Goal: Transaction & Acquisition: Purchase product/service

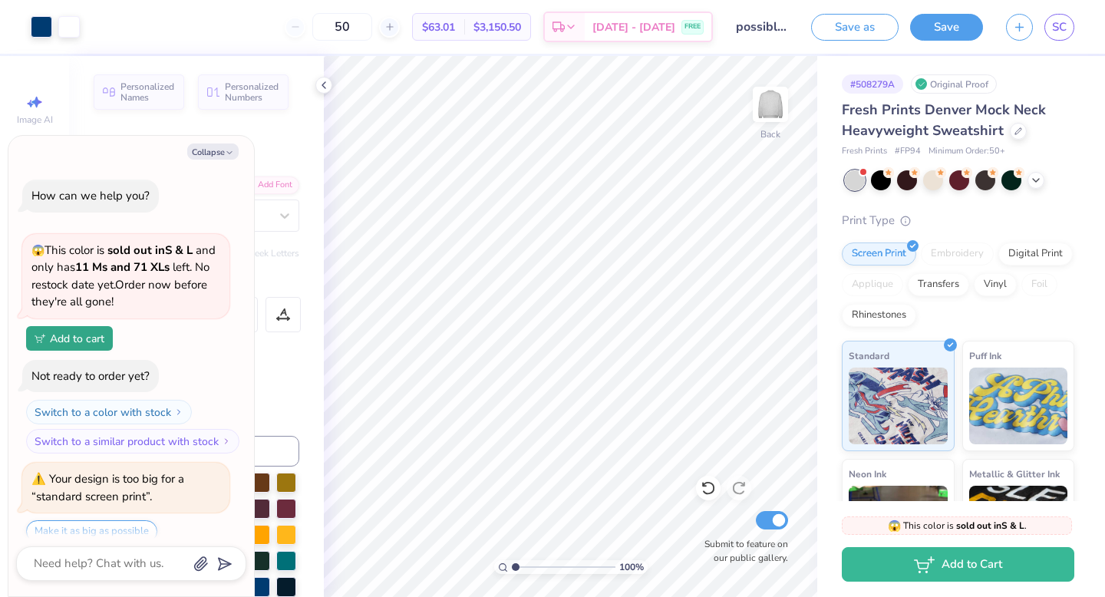
scroll to position [54, 0]
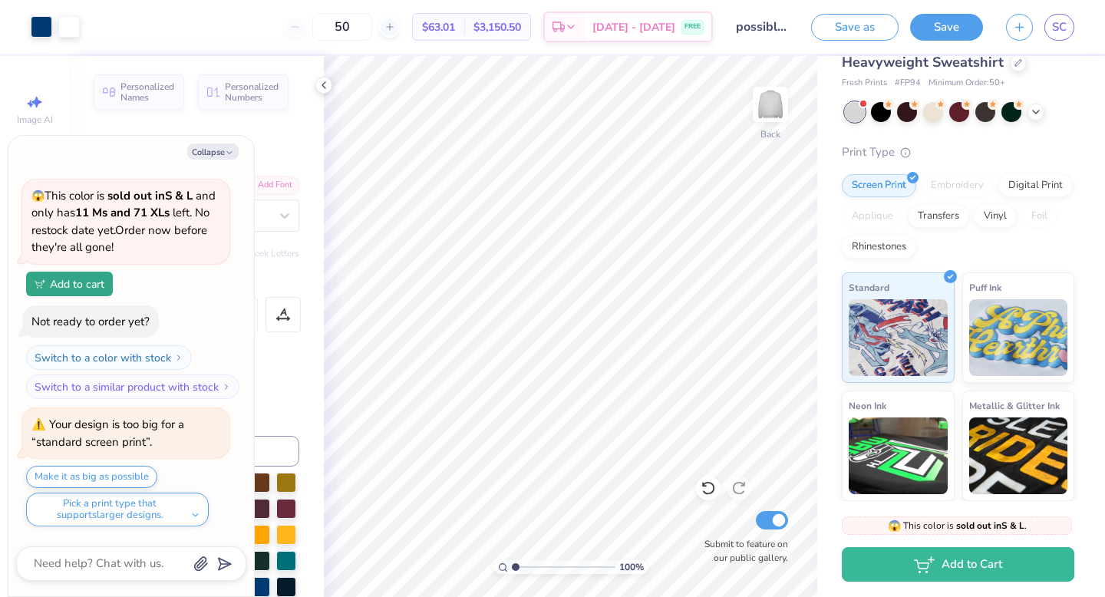
click at [220, 30] on div "50 $63.01 Per Item $3,150.50 Total Est. Delivery [DATE] - [DATE] FREE" at bounding box center [402, 27] width 622 height 54
type textarea "x"
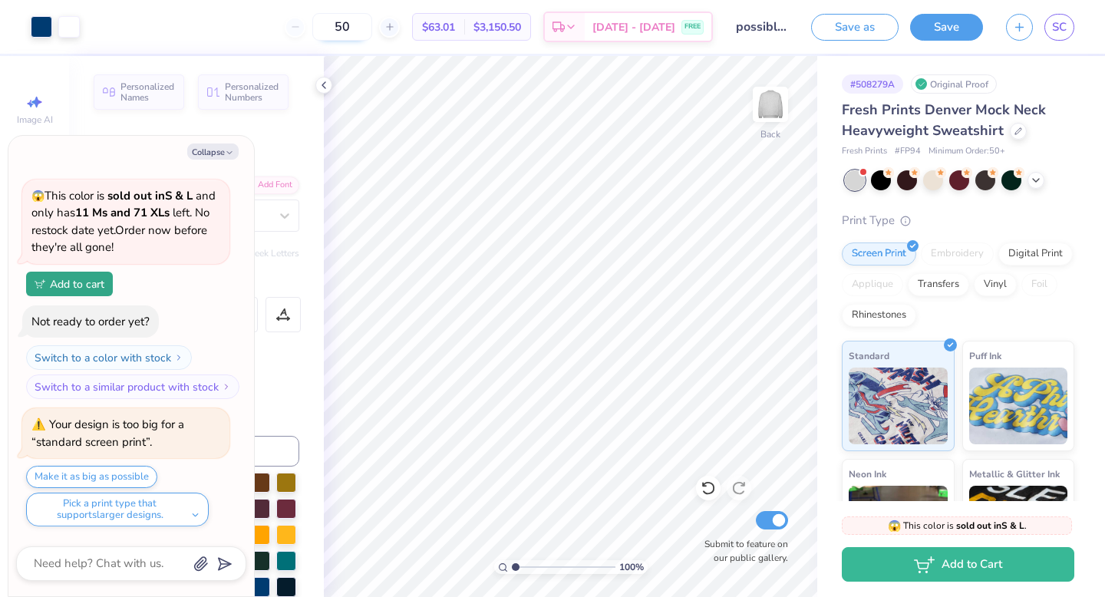
click at [369, 33] on input "50" at bounding box center [342, 27] width 60 height 28
type input "5"
click at [372, 28] on input "100" at bounding box center [342, 27] width 60 height 28
type input "1"
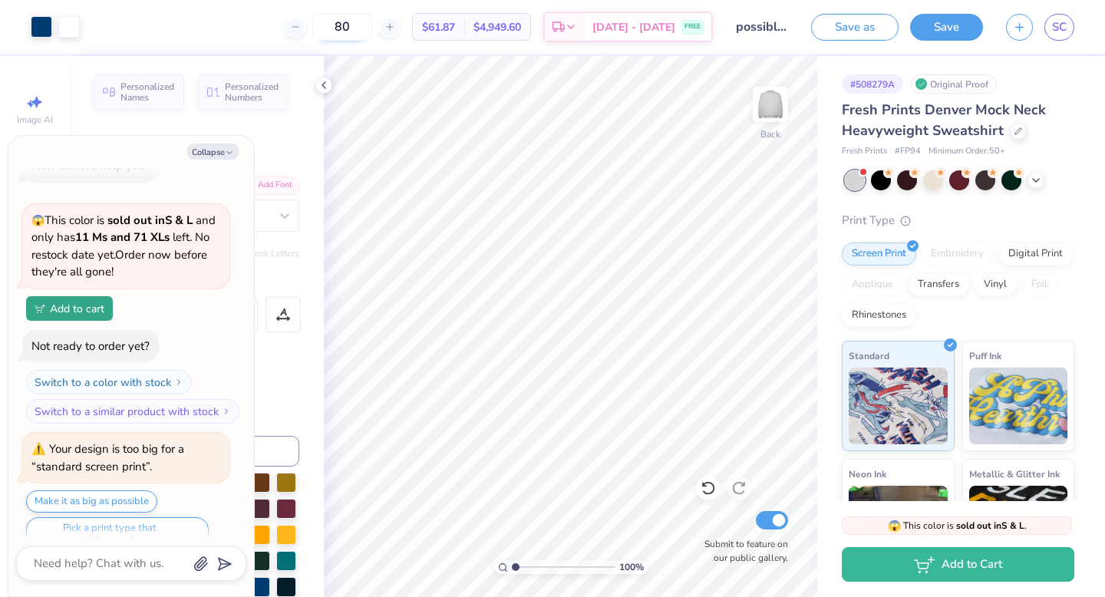
scroll to position [54, 0]
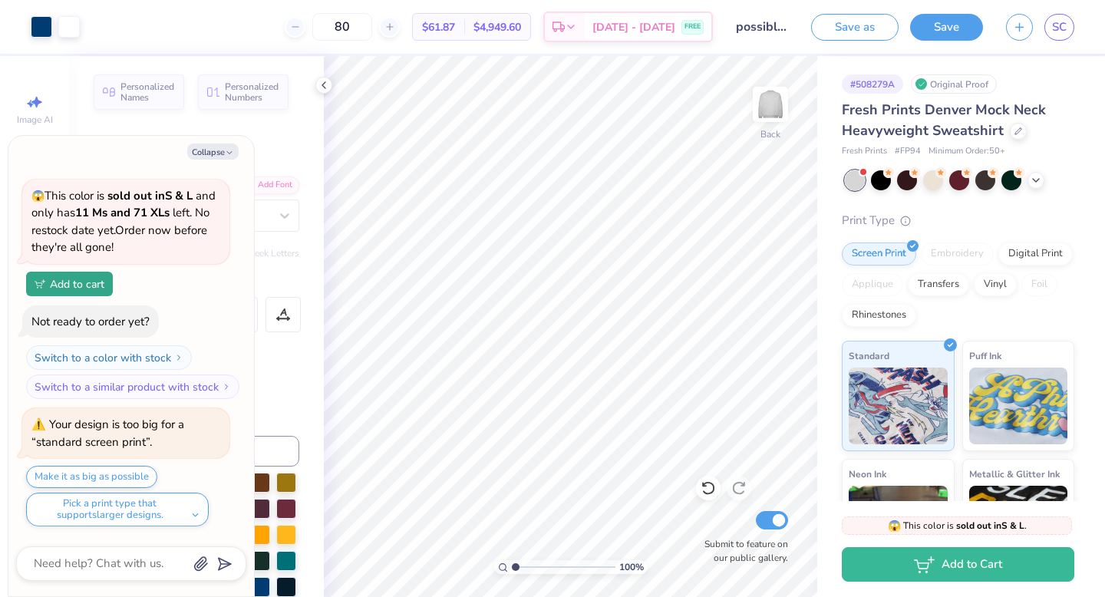
type input "80"
click at [1049, 133] on div "Fresh Prints Denver Mock Neck Heavyweight Sweatshirt" at bounding box center [958, 120] width 233 height 41
click at [1042, 177] on icon at bounding box center [1036, 179] width 12 height 12
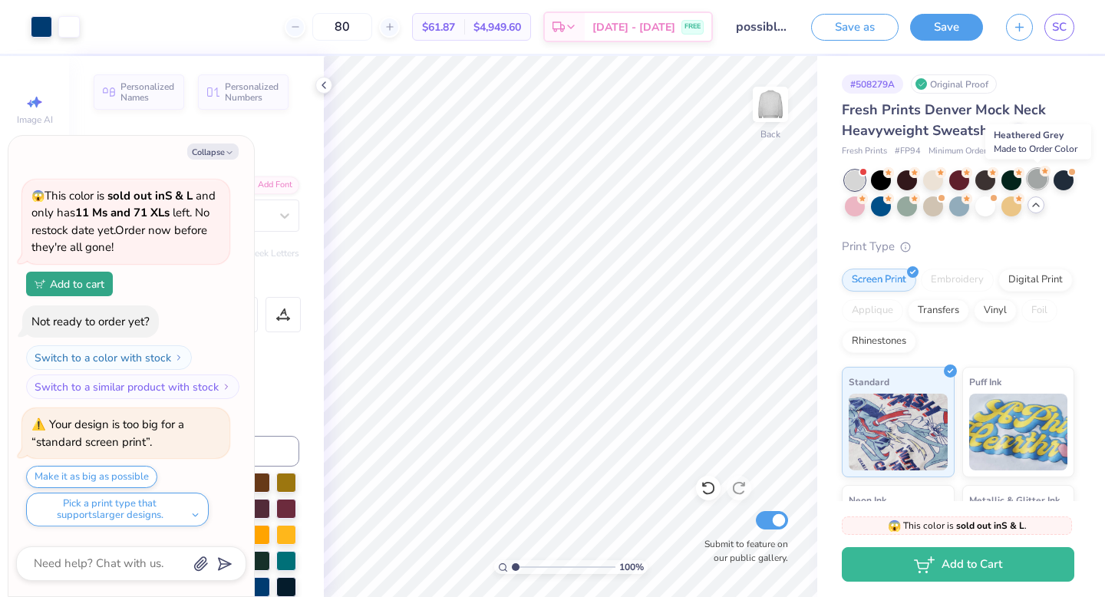
click at [1039, 179] on div at bounding box center [1038, 179] width 20 height 20
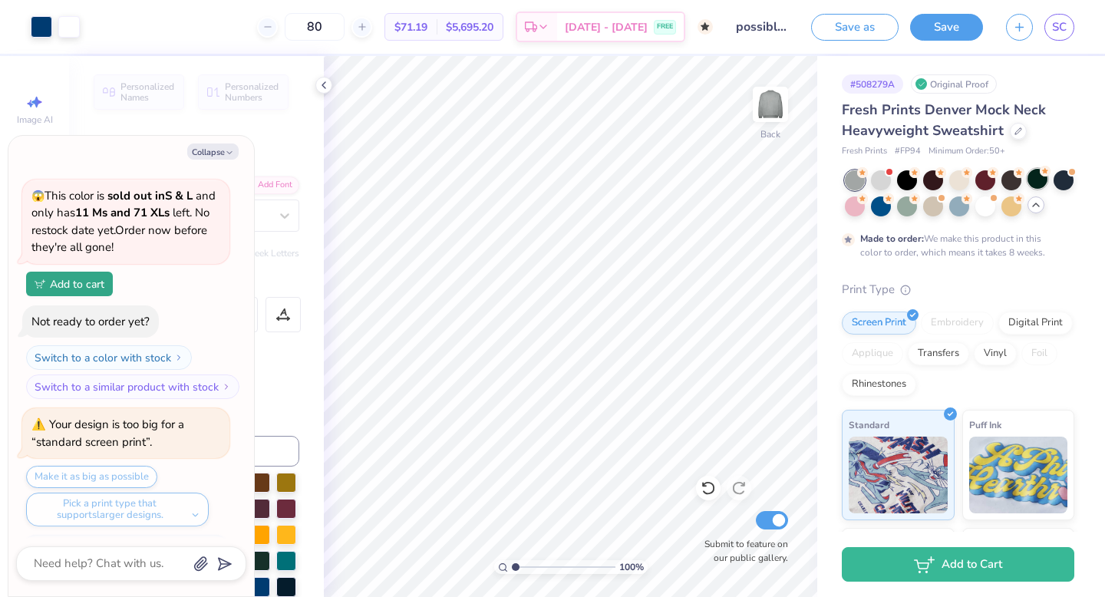
scroll to position [199, 0]
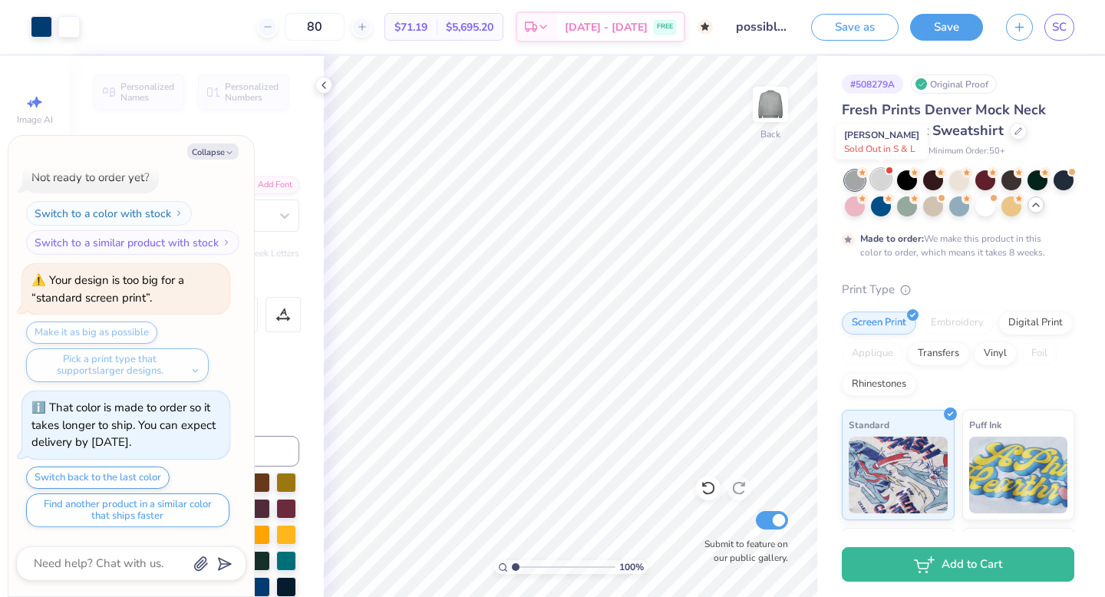
click at [882, 177] on div at bounding box center [881, 179] width 20 height 20
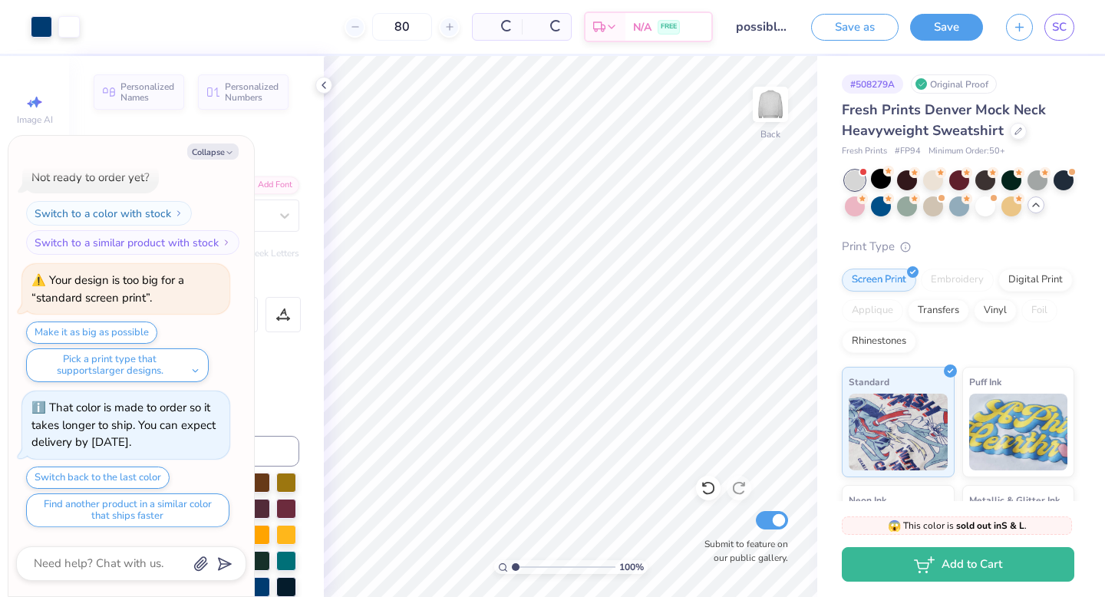
scroll to position [534, 0]
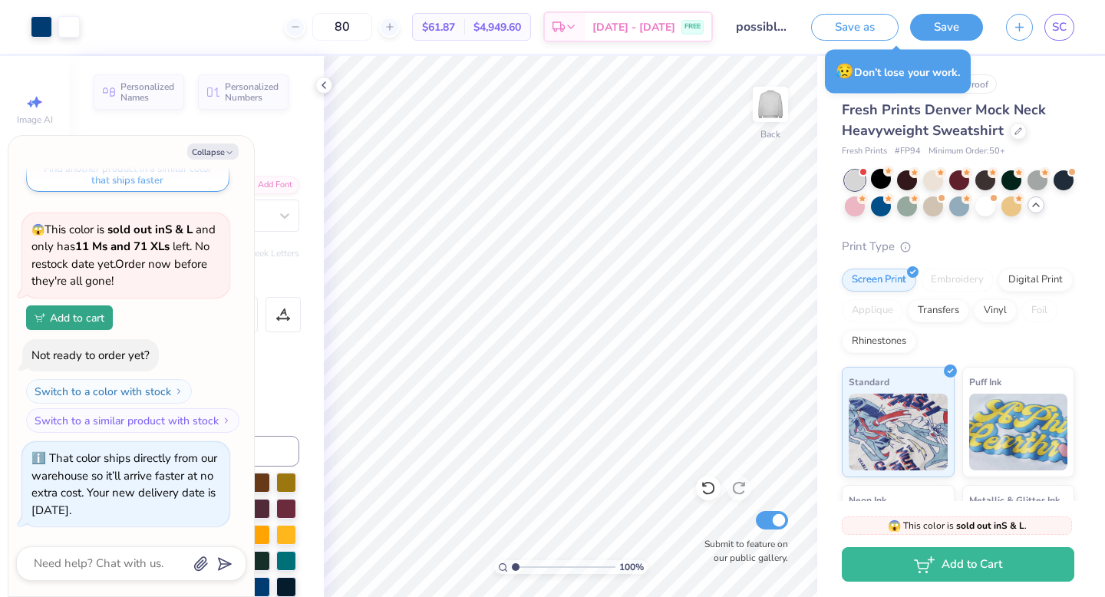
type textarea "x"
